Goal: Task Accomplishment & Management: Manage account settings

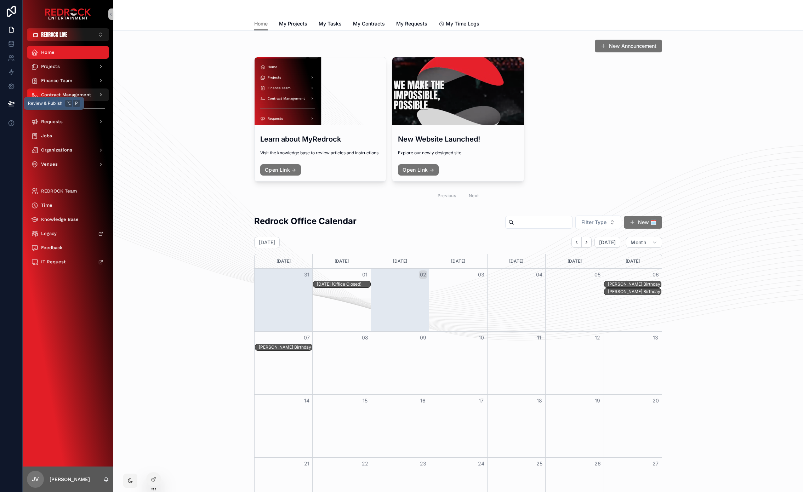
scroll to position [114, 0]
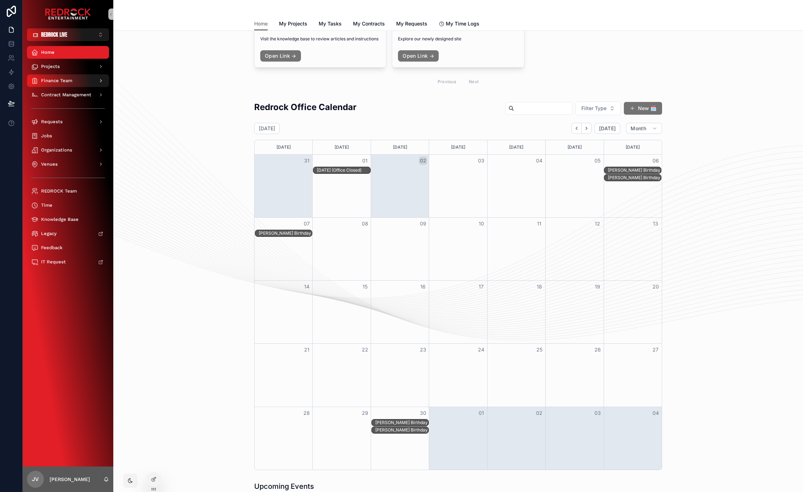
click at [50, 83] on span "Finance Team" at bounding box center [56, 81] width 31 height 6
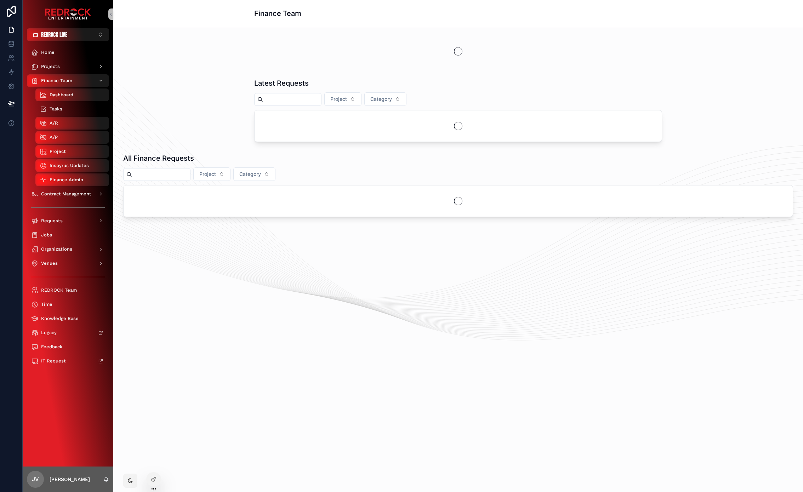
click at [73, 108] on div "Tasks" at bounding box center [72, 108] width 65 height 11
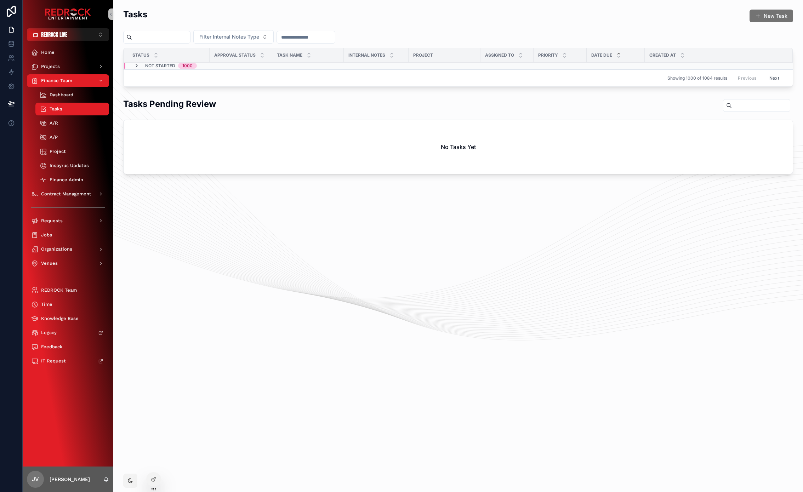
click at [138, 66] on icon "scrollable content" at bounding box center [137, 66] width 6 height 6
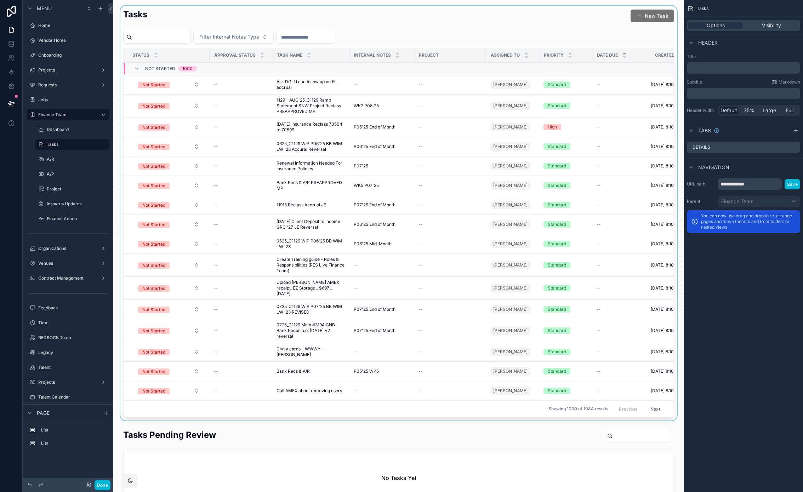
click at [507, 46] on div "scrollable content" at bounding box center [399, 213] width 560 height 415
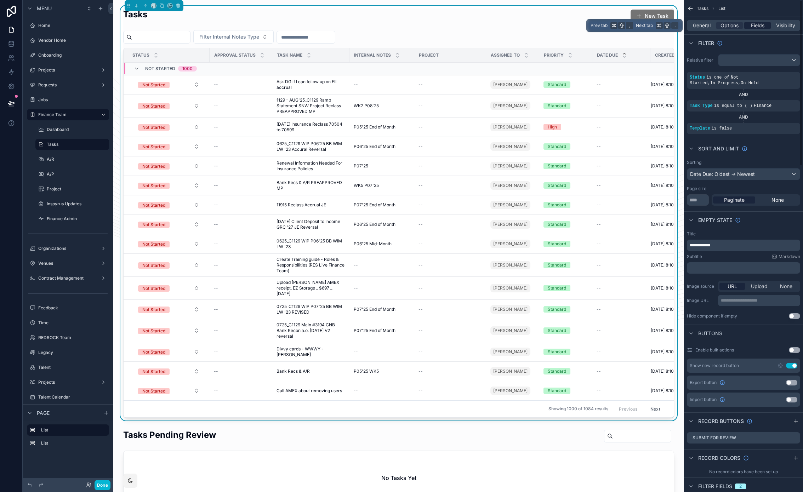
click at [755, 27] on span "Fields" at bounding box center [757, 25] width 13 height 7
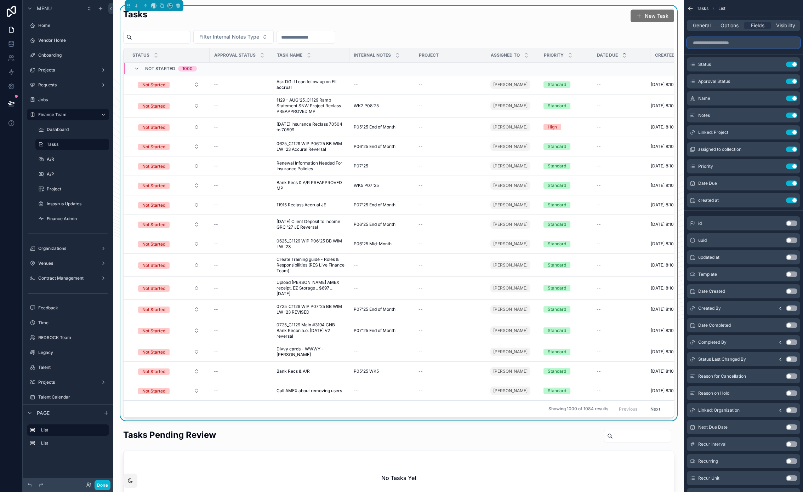
click at [729, 46] on input "scrollable content" at bounding box center [743, 42] width 113 height 11
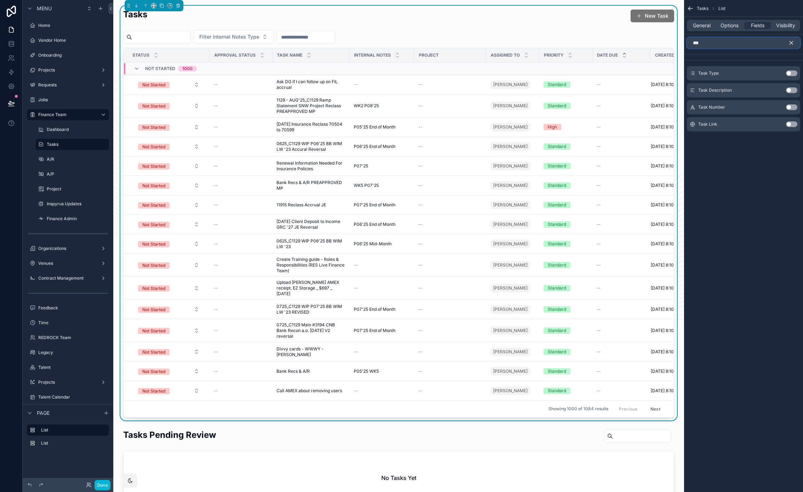
type input "***"
click at [796, 43] on button "scrollable content" at bounding box center [795, 42] width 12 height 11
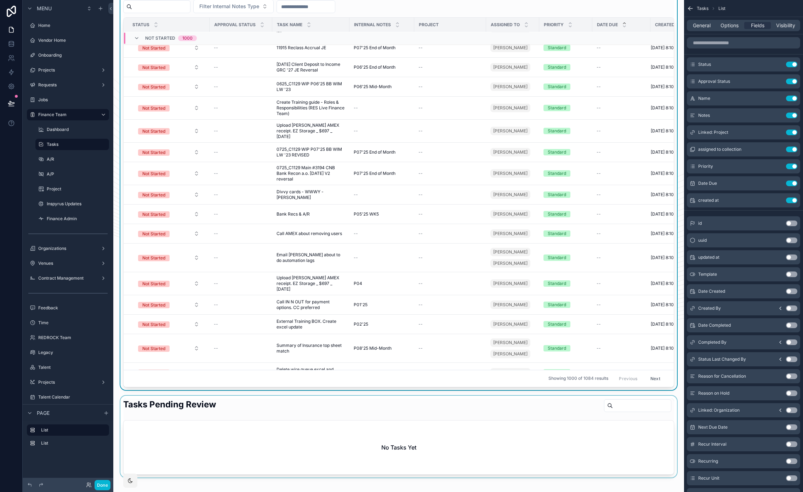
scroll to position [140, 0]
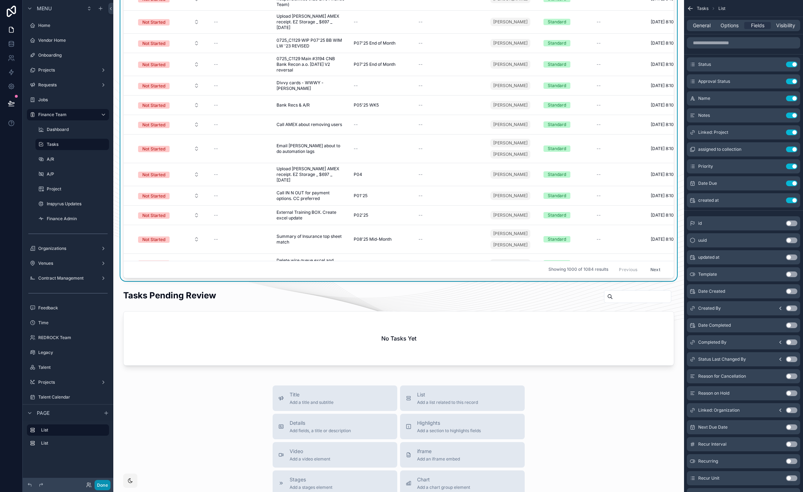
click at [102, 484] on button "Done" at bounding box center [103, 485] width 16 height 10
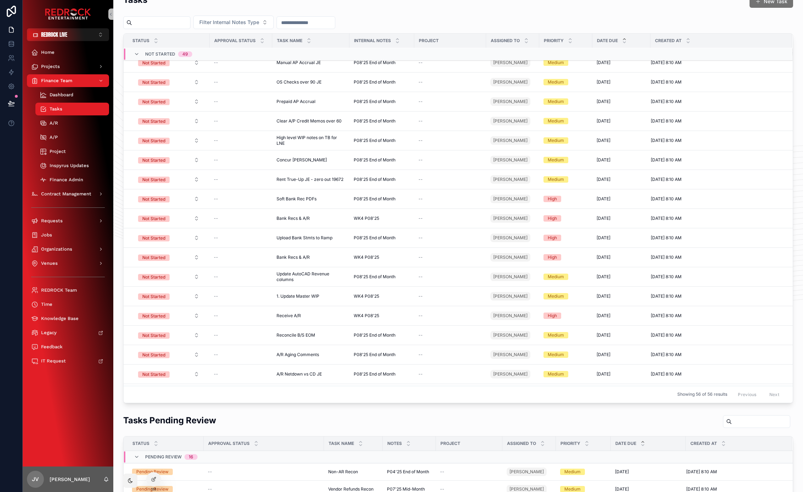
scroll to position [0, 0]
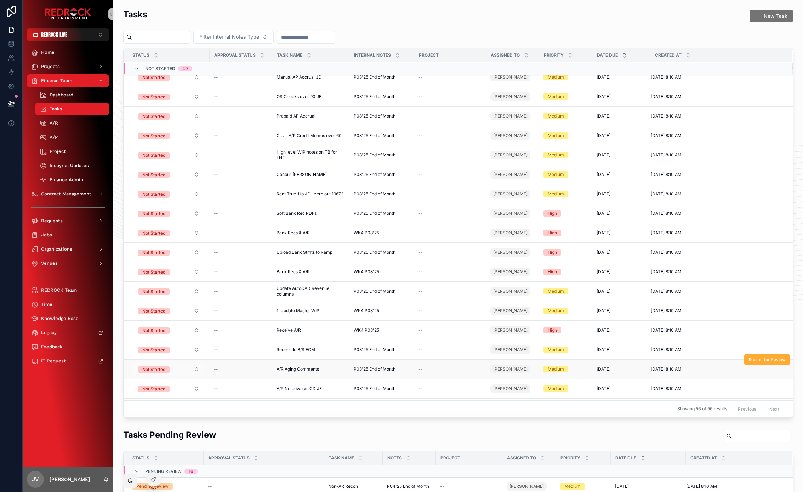
click at [168, 373] on span "Not Started" at bounding box center [154, 370] width 32 height 6
click at [178, 376] on button "Not Started" at bounding box center [168, 369] width 73 height 13
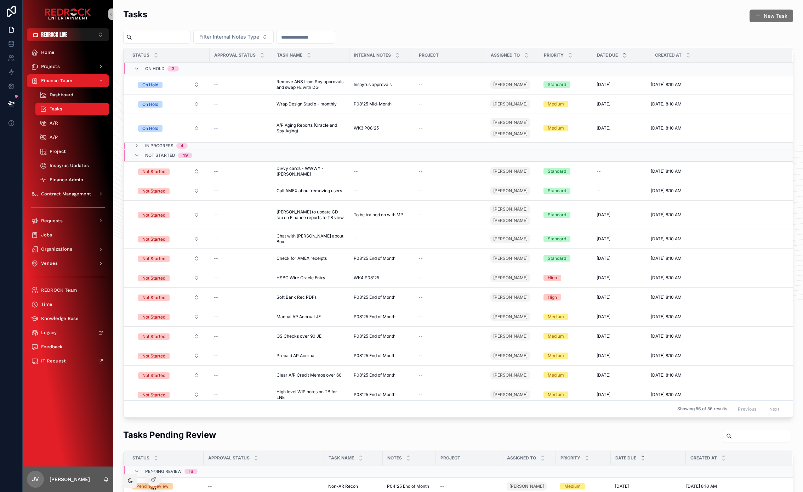
drag, startPoint x: 342, startPoint y: 19, endPoint x: 184, endPoint y: 18, distance: 158.0
drag, startPoint x: 180, startPoint y: 17, endPoint x: 174, endPoint y: 18, distance: 5.8
drag, startPoint x: 47, startPoint y: 418, endPoint x: 16, endPoint y: 423, distance: 31.2
click at [16, 423] on div at bounding box center [11, 246] width 23 height 492
drag, startPoint x: 19, startPoint y: 433, endPoint x: 13, endPoint y: 430, distance: 5.7
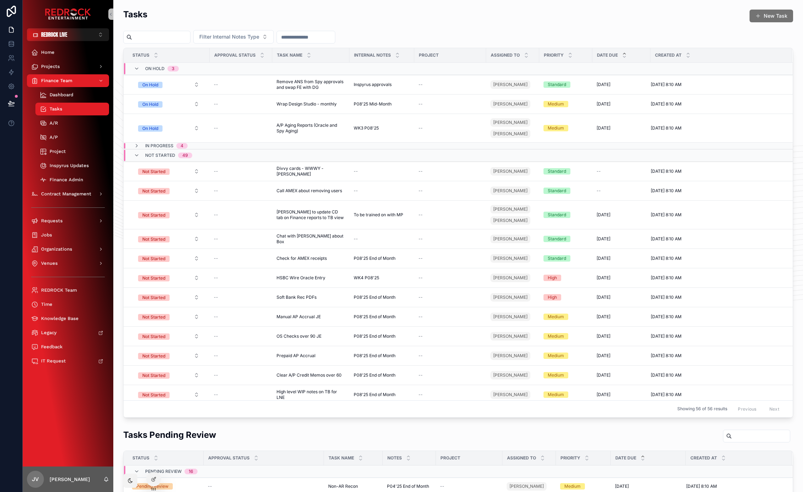
click at [8, 429] on div at bounding box center [11, 246] width 23 height 492
click at [60, 67] on div "Projects" at bounding box center [68, 66] width 74 height 11
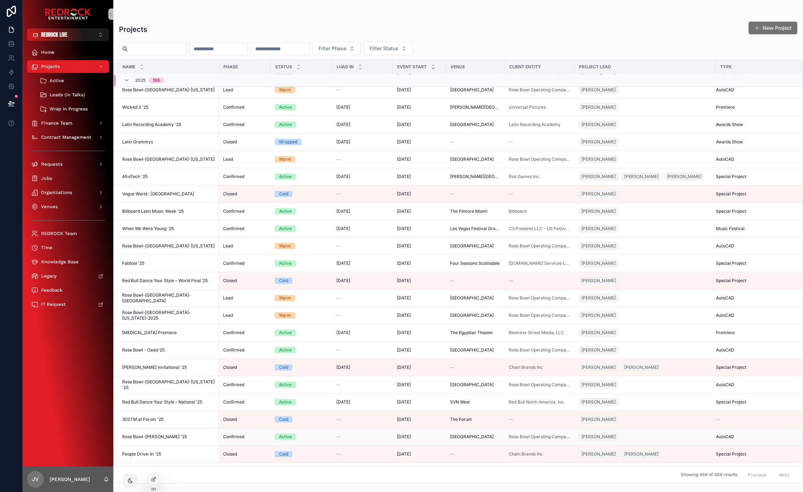
scroll to position [389, 0]
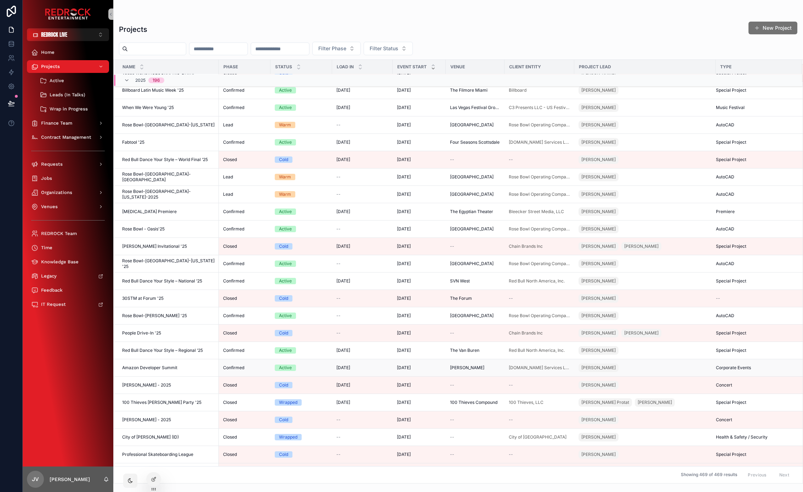
click at [171, 371] on span "Amazon Developer Summit" at bounding box center [149, 368] width 55 height 6
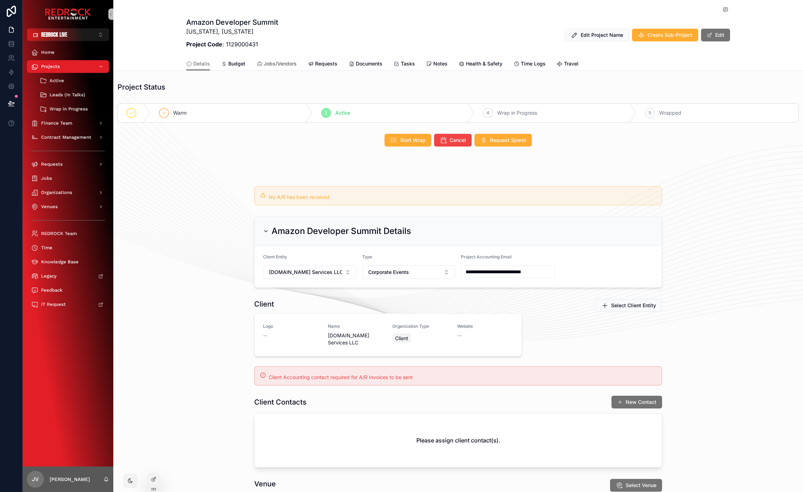
click at [273, 63] on span "Jobs/Vendors" at bounding box center [280, 63] width 33 height 7
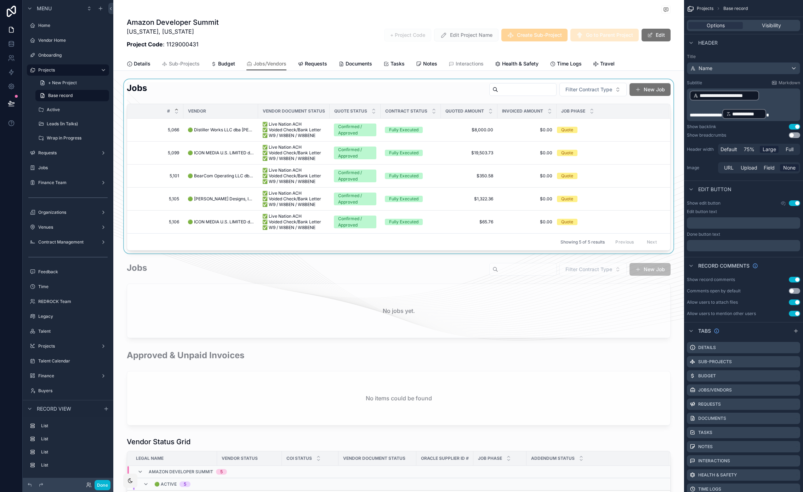
click at [234, 85] on div "scrollable content" at bounding box center [398, 166] width 571 height 174
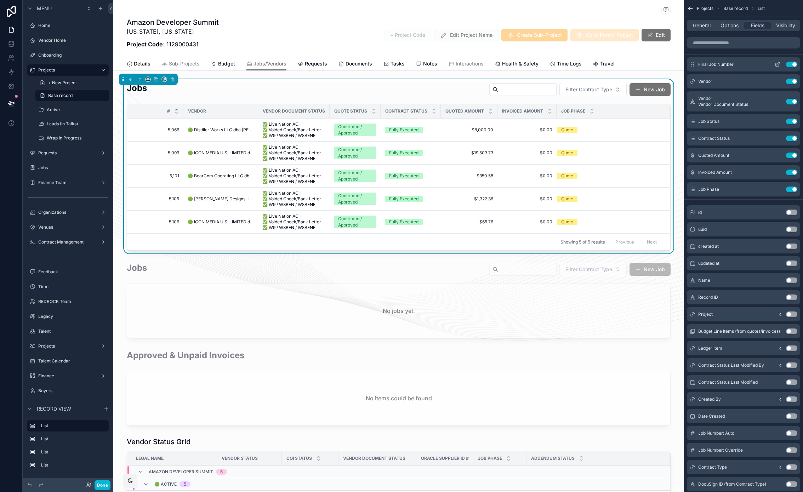
click at [779, 64] on icon "scrollable content" at bounding box center [778, 63] width 3 height 3
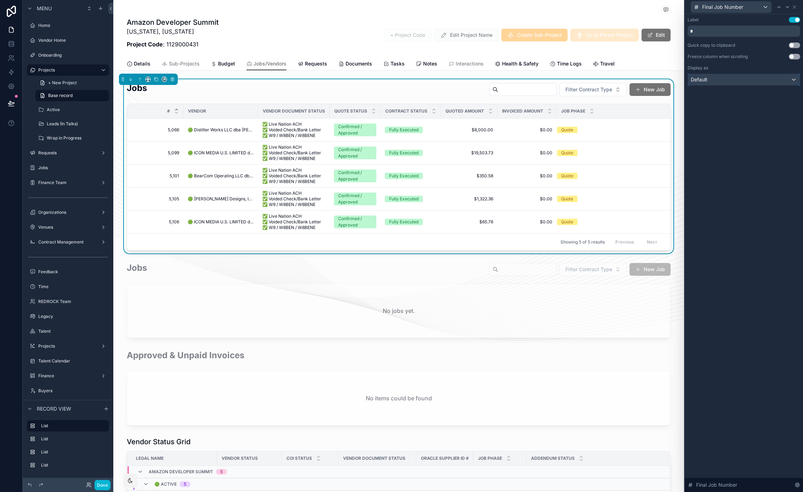
click at [779, 78] on div "Default" at bounding box center [744, 79] width 112 height 11
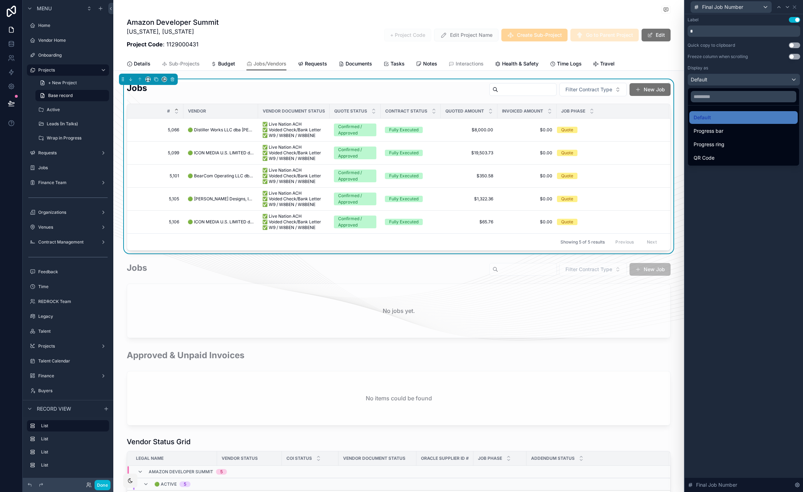
drag, startPoint x: 751, startPoint y: 258, endPoint x: 758, endPoint y: 257, distance: 6.9
click at [751, 258] on div at bounding box center [744, 246] width 118 height 492
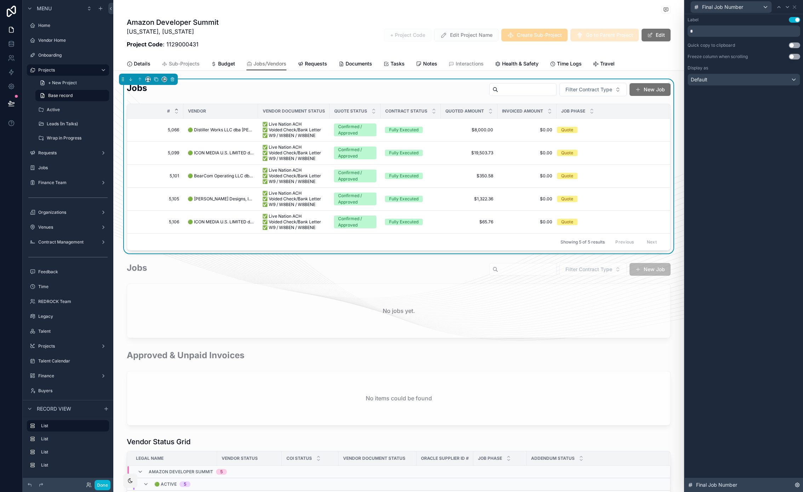
click at [799, 483] on icon at bounding box center [798, 485] width 6 height 6
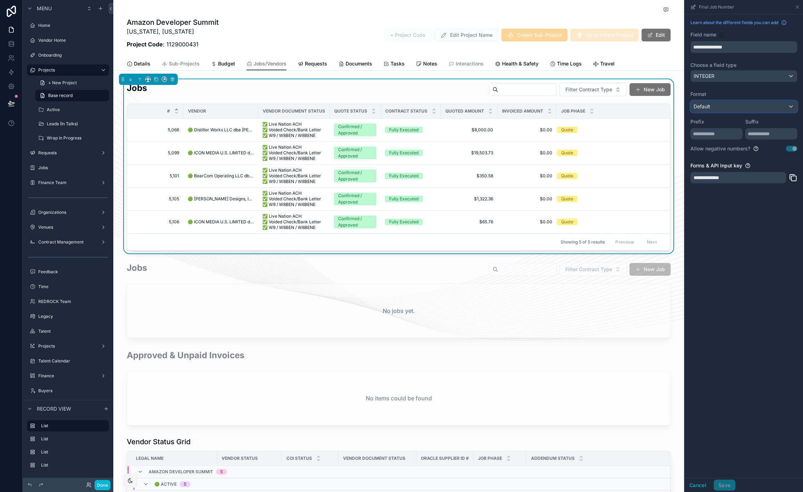
click at [729, 108] on div "Default" at bounding box center [744, 106] width 106 height 11
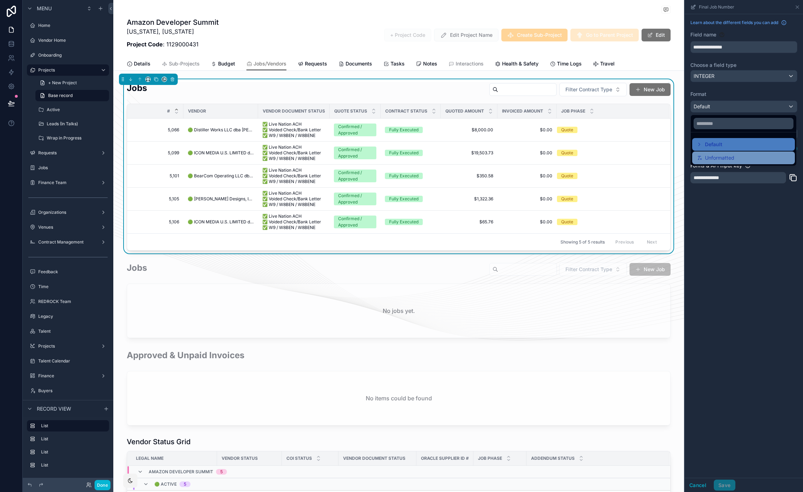
click at [724, 155] on span "Unformatted" at bounding box center [719, 158] width 29 height 9
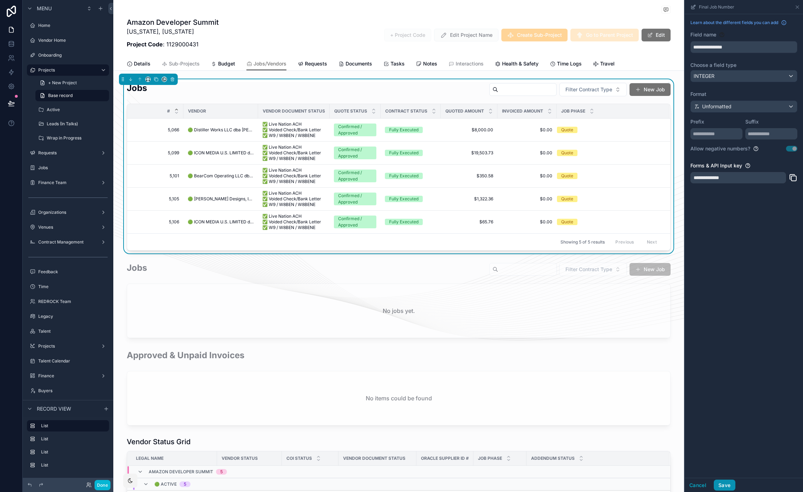
click at [729, 486] on button "Save" at bounding box center [724, 485] width 21 height 11
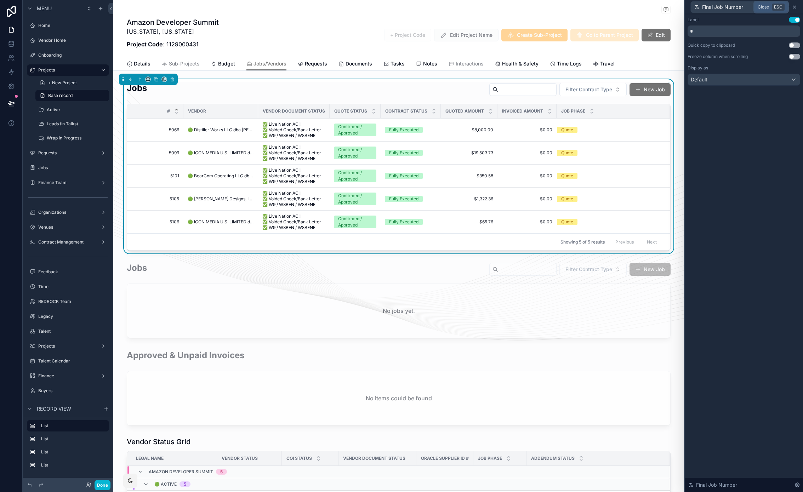
click at [796, 7] on icon at bounding box center [795, 7] width 6 height 6
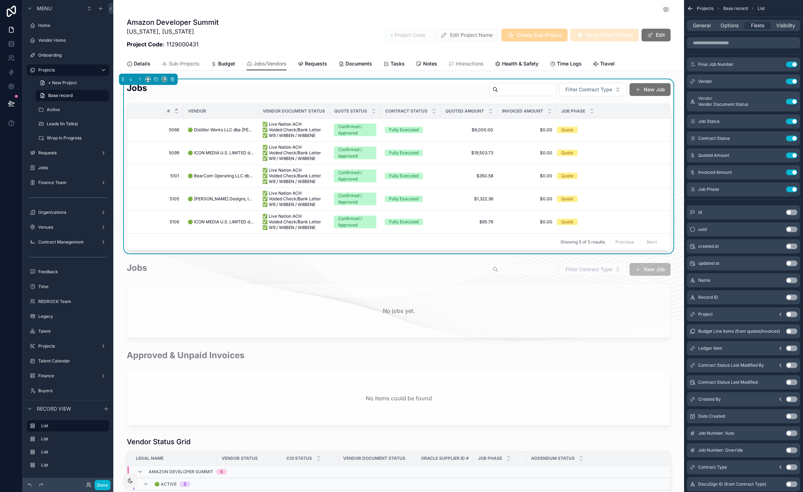
click at [420, 98] on div "Jobs Filter [DEMOGRAPHIC_DATA] Type New Job" at bounding box center [399, 90] width 544 height 17
click at [728, 44] on input "scrollable content" at bounding box center [743, 42] width 113 height 11
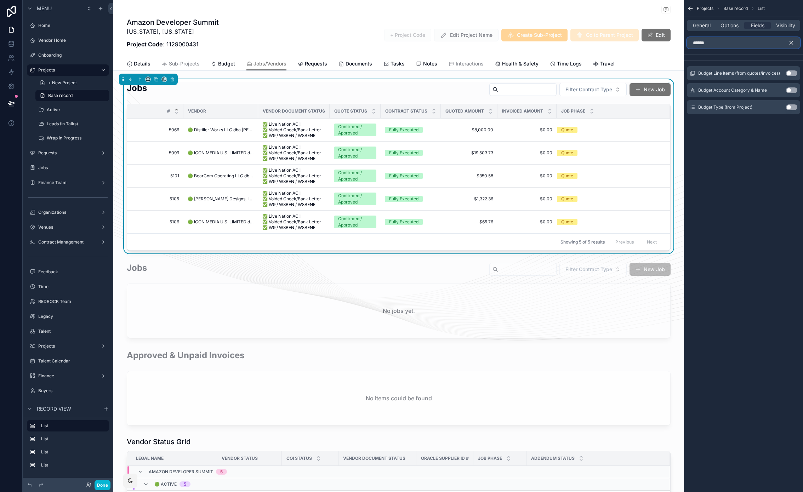
type input "******"
click at [224, 135] on td "🟢 Distiller Works LLC dba [PERSON_NAME]" at bounding box center [220, 130] width 75 height 23
click at [224, 128] on span "🟢 Distiller Works LLC dba [PERSON_NAME]" at bounding box center [221, 130] width 66 height 6
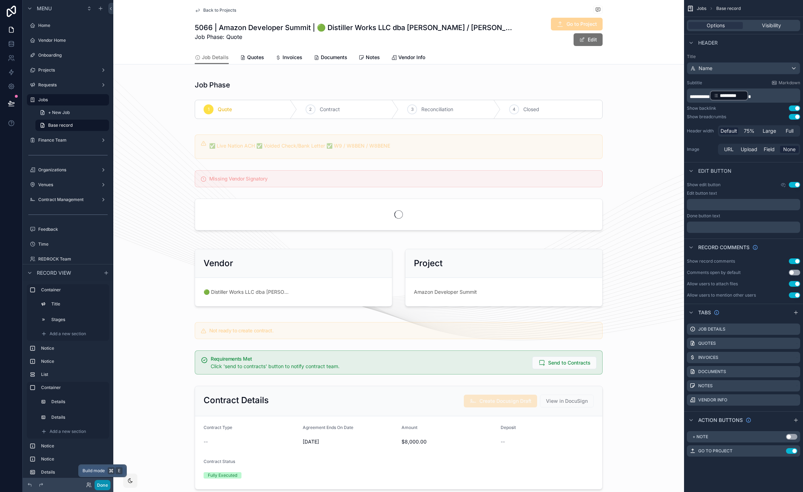
click at [103, 482] on button "Done" at bounding box center [103, 485] width 16 height 10
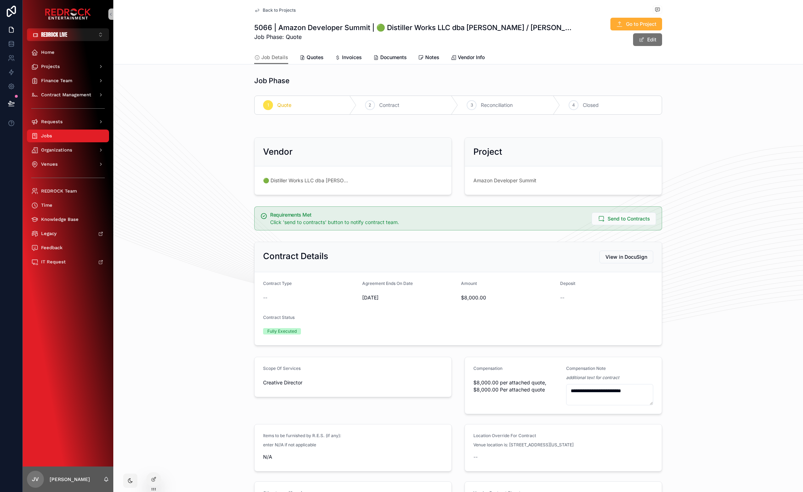
drag, startPoint x: 188, startPoint y: 182, endPoint x: 180, endPoint y: 174, distance: 11.3
click at [314, 54] on span "Quotes" at bounding box center [315, 57] width 17 height 7
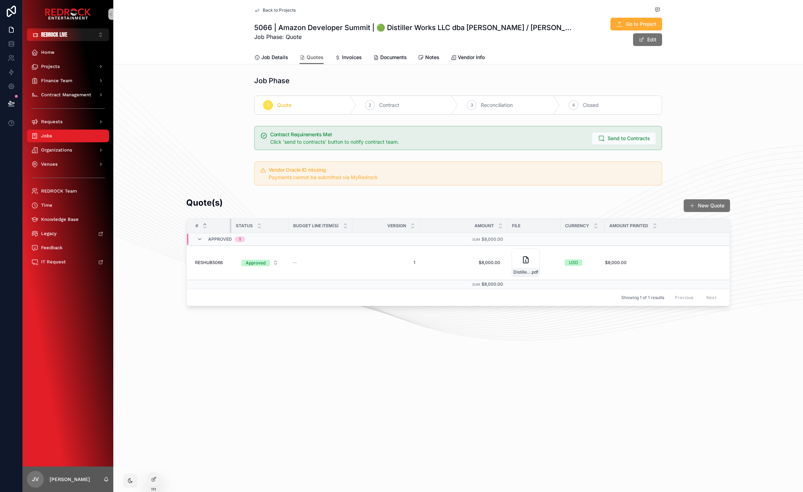
drag, startPoint x: 223, startPoint y: 217, endPoint x: 235, endPoint y: 217, distance: 12.4
click at [235, 219] on tr "# Status Budget Line Item(s) Version Amount File Currency Amount Printed" at bounding box center [458, 226] width 543 height 15
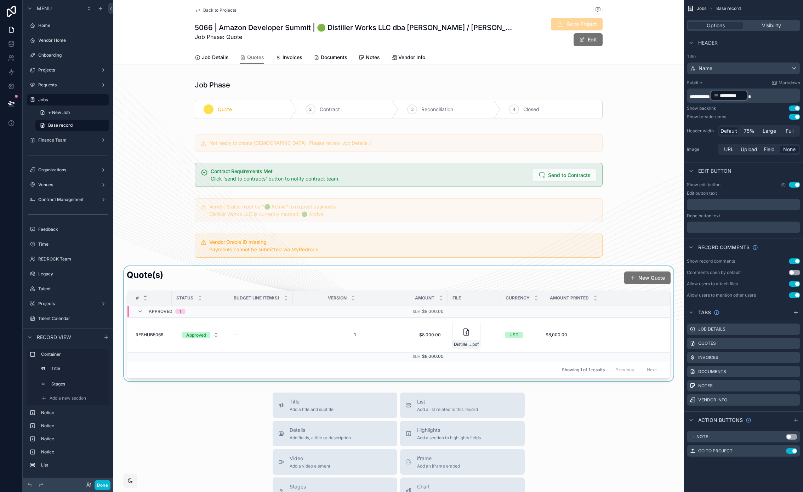
click at [241, 266] on div "scrollable content" at bounding box center [398, 323] width 571 height 115
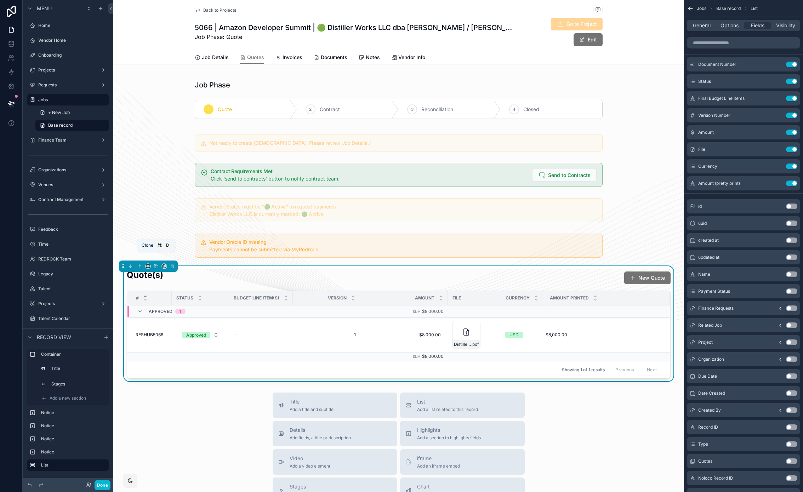
click at [155, 265] on icon "scrollable content" at bounding box center [156, 266] width 3 height 3
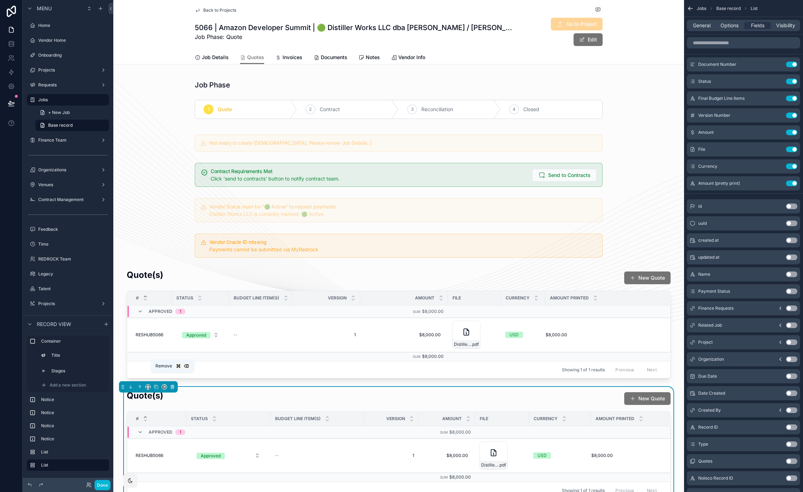
click at [173, 385] on icon "scrollable content" at bounding box center [172, 387] width 5 height 5
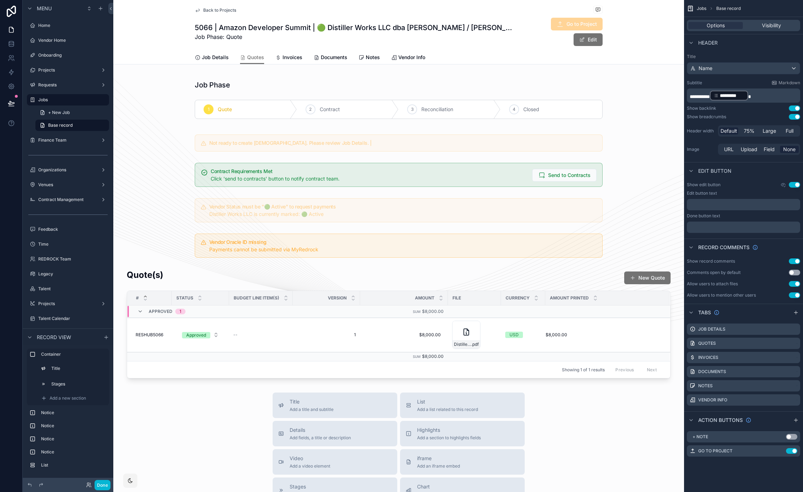
click at [773, 39] on div "Header" at bounding box center [743, 42] width 119 height 17
click at [503, 266] on div "scrollable content" at bounding box center [398, 323] width 571 height 115
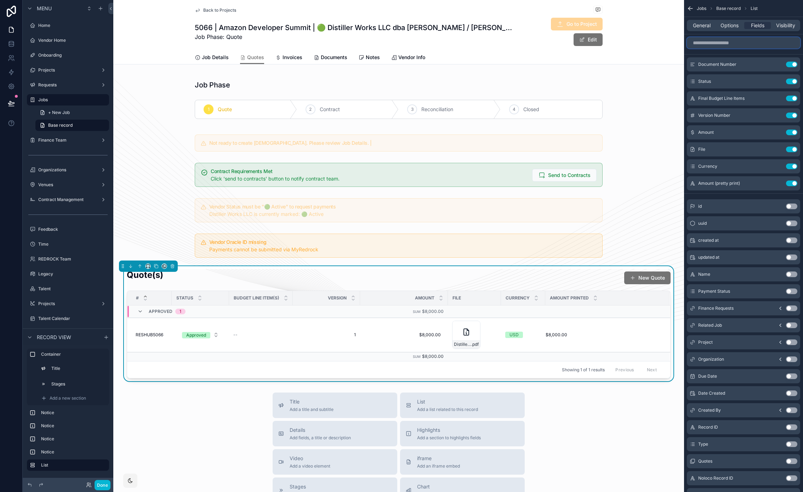
click at [747, 43] on input "scrollable content" at bounding box center [743, 42] width 113 height 11
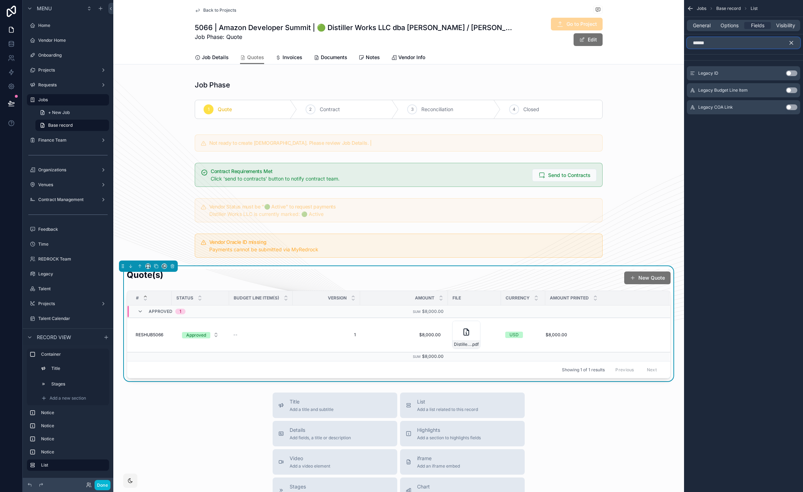
type input "******"
click at [793, 90] on button "Use setting" at bounding box center [791, 90] width 11 height 6
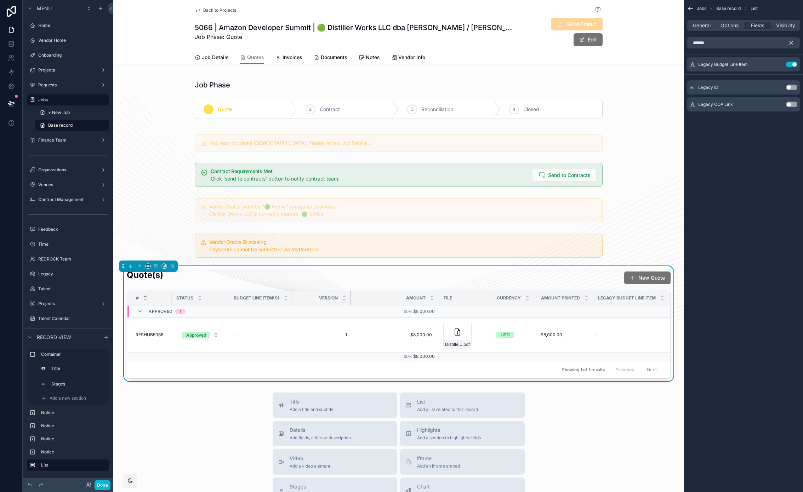
drag, startPoint x: 356, startPoint y: 290, endPoint x: 342, endPoint y: 289, distance: 13.8
click at [342, 291] on th "Version" at bounding box center [322, 298] width 58 height 15
drag, startPoint x: 430, startPoint y: 287, endPoint x: 386, endPoint y: 286, distance: 43.9
click at [389, 291] on div "scrollable content" at bounding box center [390, 298] width 3 height 14
drag, startPoint x: 164, startPoint y: 177, endPoint x: 160, endPoint y: 159, distance: 17.8
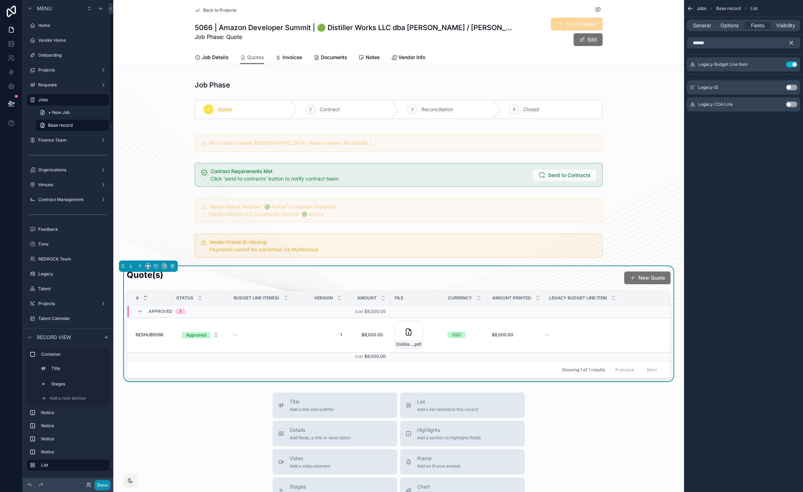
click at [101, 485] on button "Done" at bounding box center [103, 485] width 16 height 10
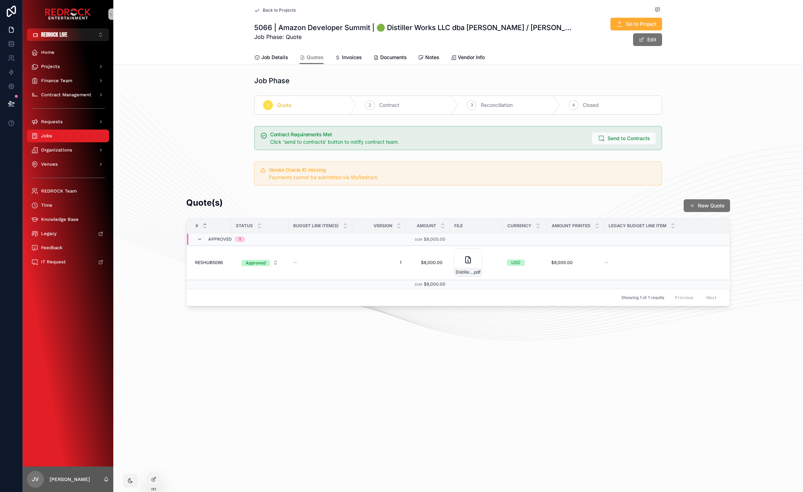
click at [287, 11] on span "Back to Projects" at bounding box center [279, 10] width 33 height 6
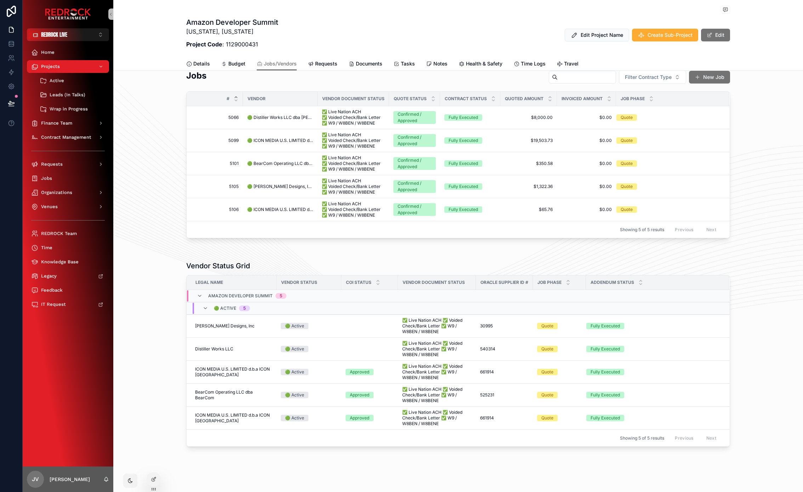
scroll to position [15, 0]
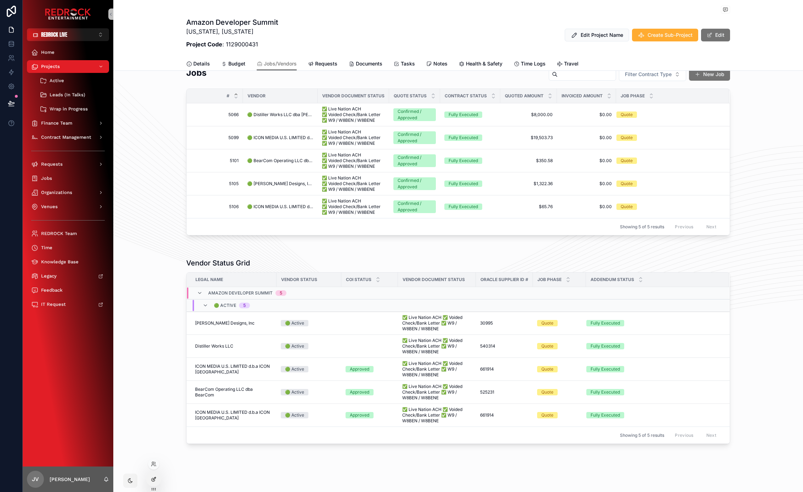
click at [156, 480] on icon at bounding box center [154, 480] width 6 height 6
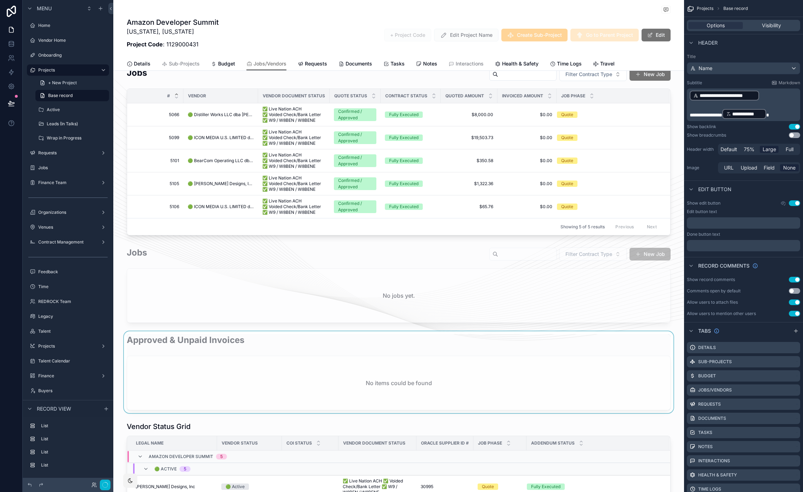
scroll to position [170, 0]
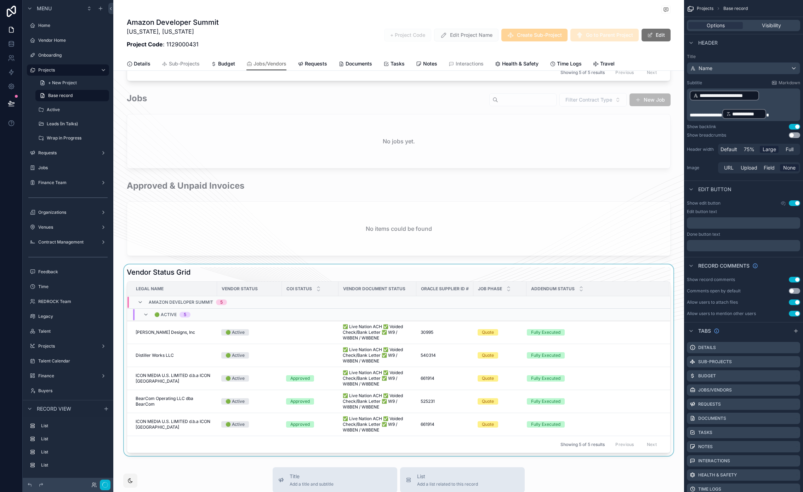
click at [323, 274] on div "scrollable content" at bounding box center [398, 361] width 571 height 192
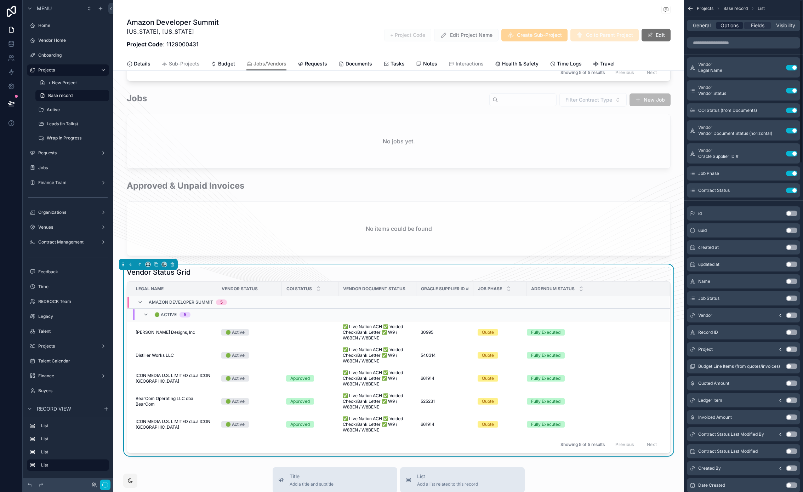
click at [734, 25] on span "Options" at bounding box center [730, 25] width 18 height 7
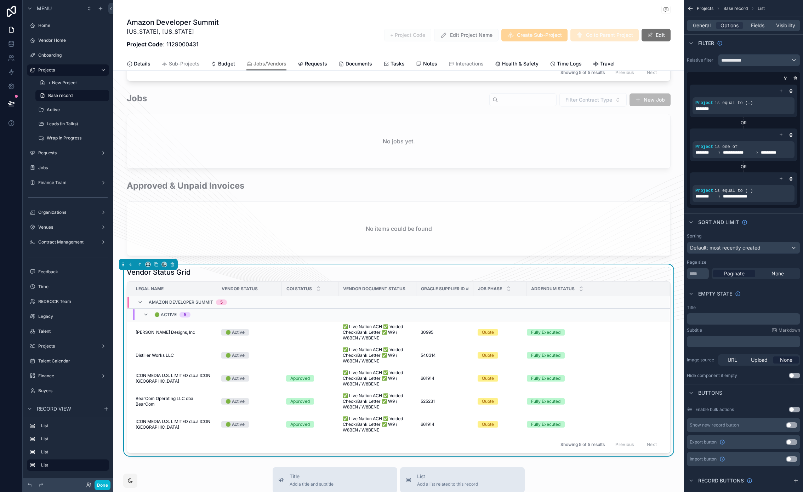
drag, startPoint x: 269, startPoint y: 47, endPoint x: 261, endPoint y: 41, distance: 10.2
click at [98, 483] on button "Done" at bounding box center [103, 485] width 16 height 10
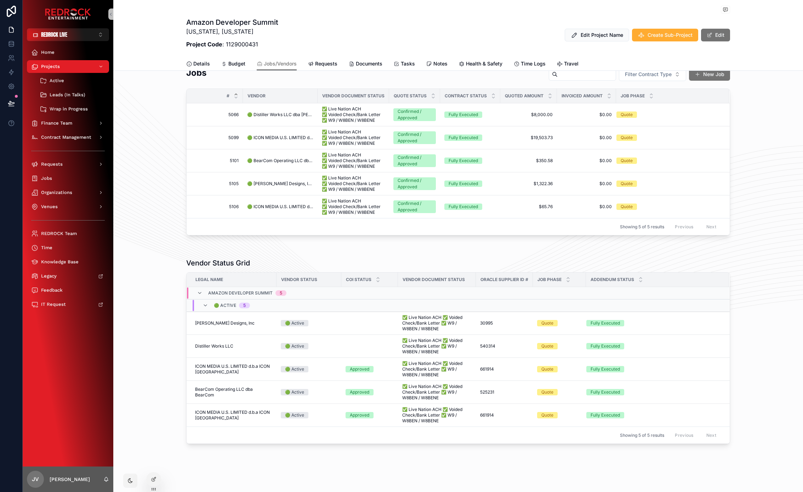
scroll to position [15, 0]
